Goal: Obtain resource: Obtain resource

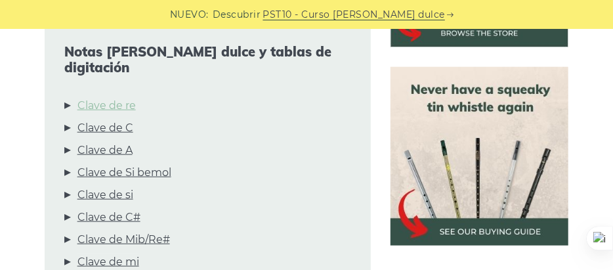
click at [123, 99] on font "Clave de re" at bounding box center [106, 105] width 58 height 12
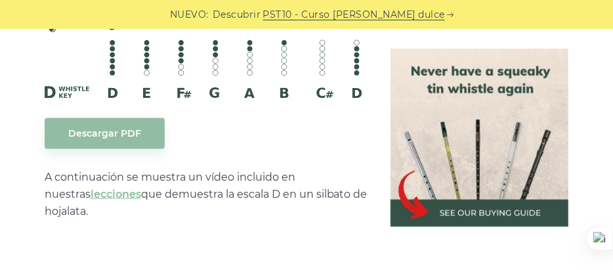
scroll to position [2546, 0]
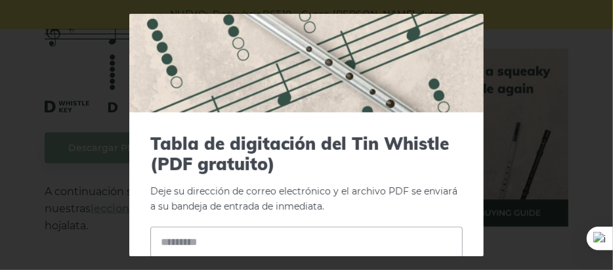
scroll to position [192, 0]
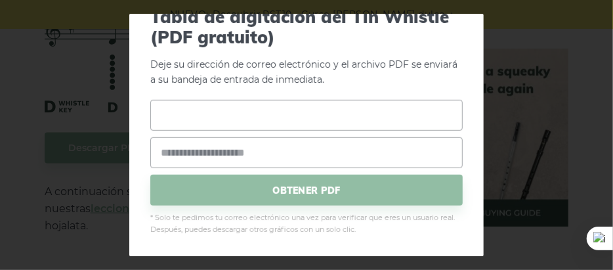
click at [166, 117] on input "text" at bounding box center [306, 115] width 312 height 31
type input "**********"
click at [162, 144] on input "email" at bounding box center [306, 152] width 312 height 31
type input "**********"
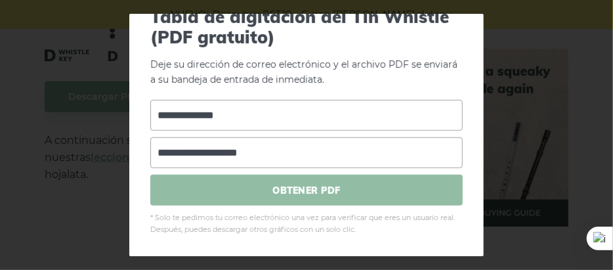
scroll to position [2612, 0]
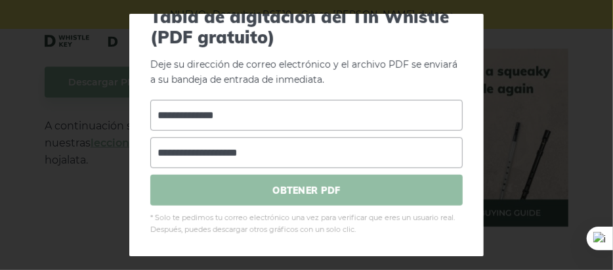
click at [315, 189] on font "OBTENER PDF" at bounding box center [306, 190] width 68 height 12
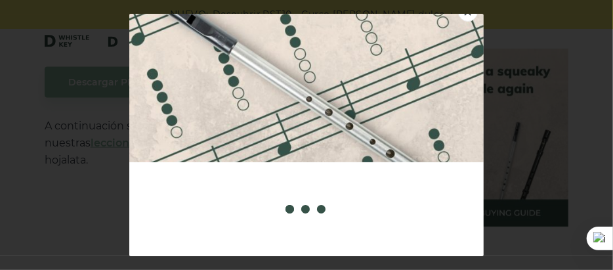
scroll to position [15, 0]
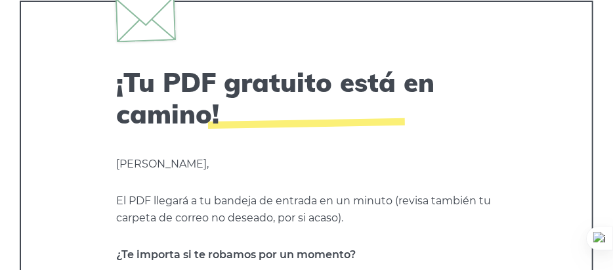
scroll to position [66, 0]
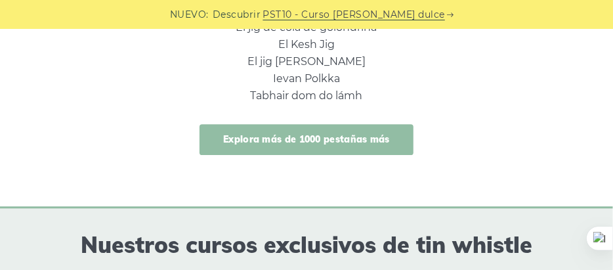
scroll to position [1181, 0]
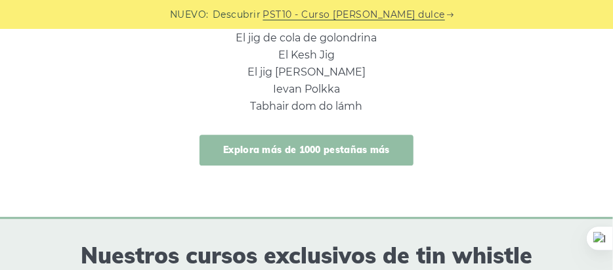
click at [306, 154] on font "Explora más de 1000 pestañas más" at bounding box center [306, 150] width 167 height 12
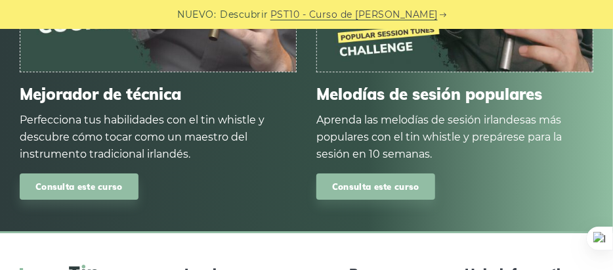
scroll to position [1697, 0]
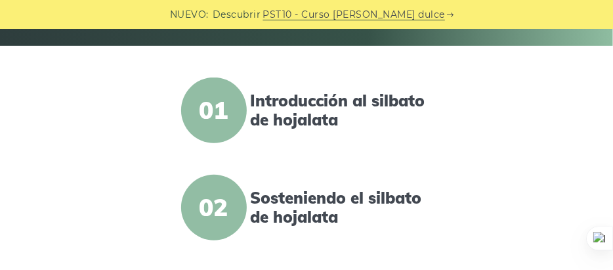
scroll to position [197, 0]
